Goal: Information Seeking & Learning: Learn about a topic

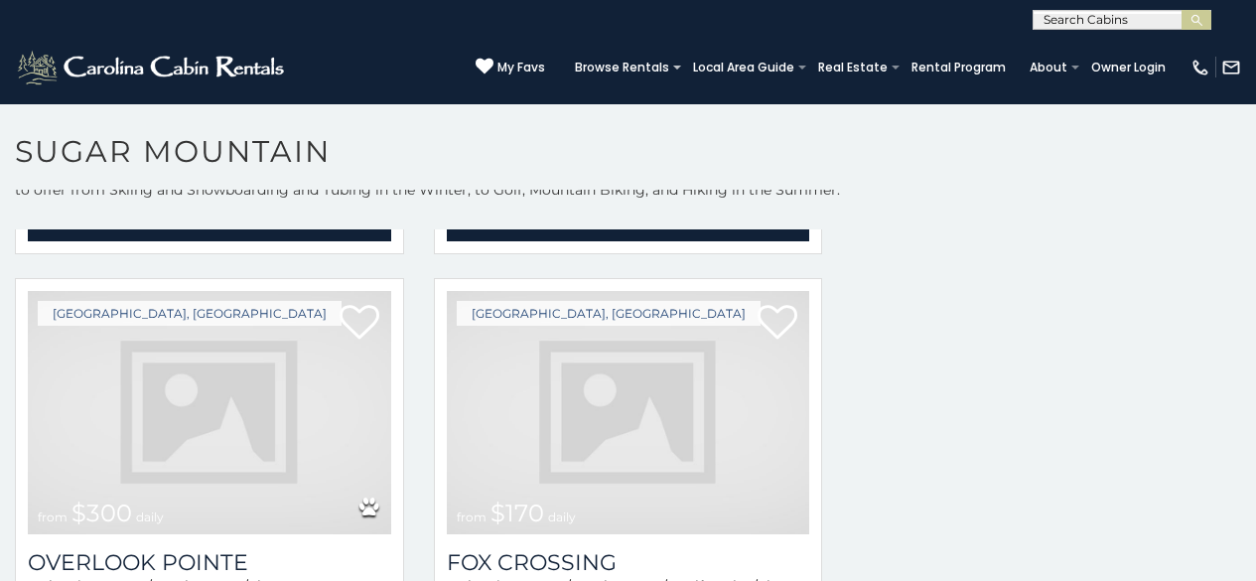
scroll to position [5090, 0]
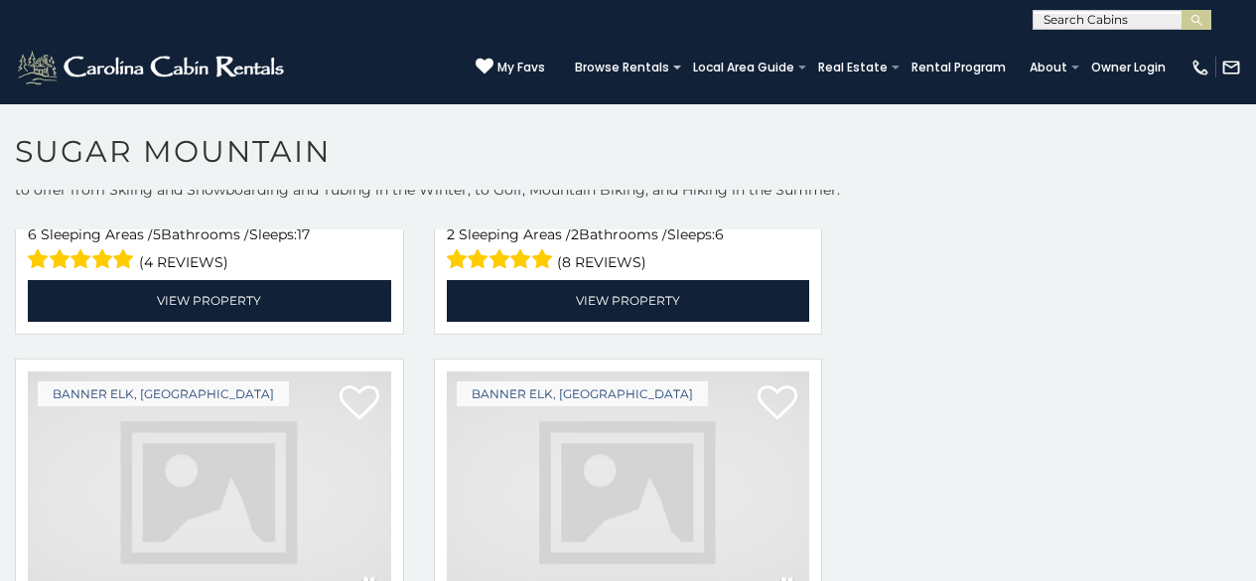
click at [251, 419] on img at bounding box center [209, 492] width 363 height 243
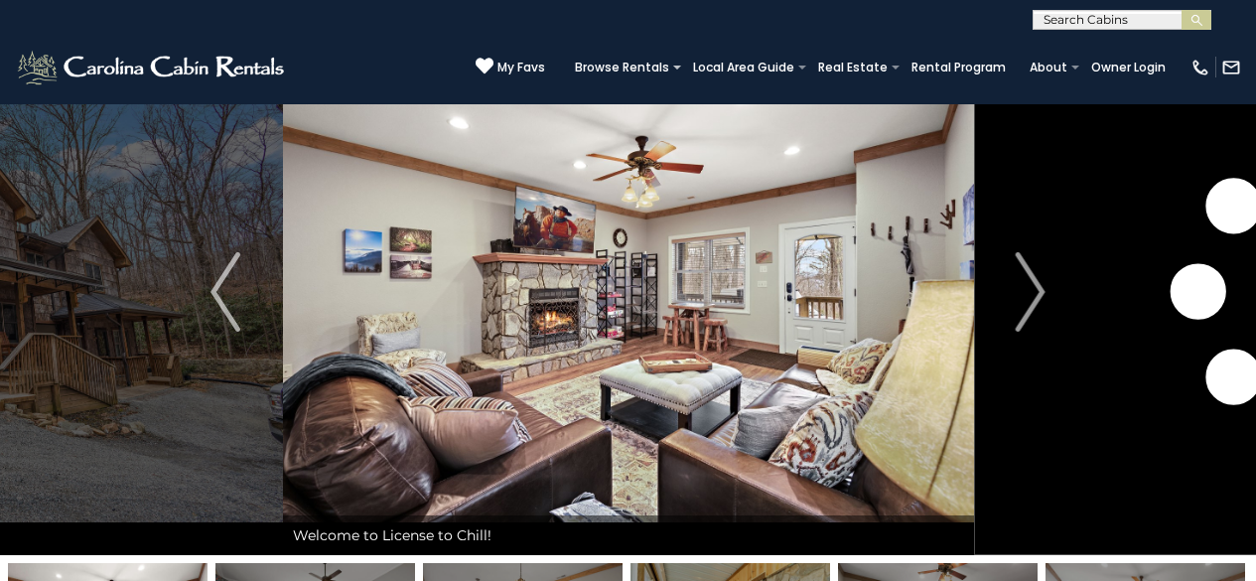
scroll to position [79, 0]
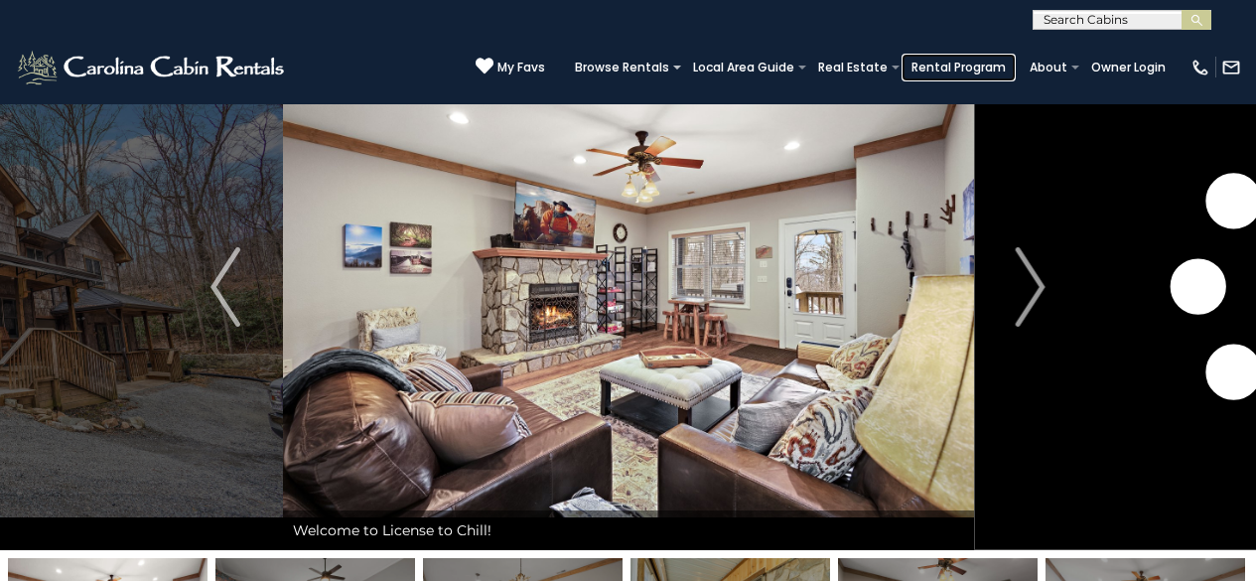
click at [1016, 72] on link "Rental Program" at bounding box center [959, 68] width 114 height 28
